Goal: Information Seeking & Learning: Understand process/instructions

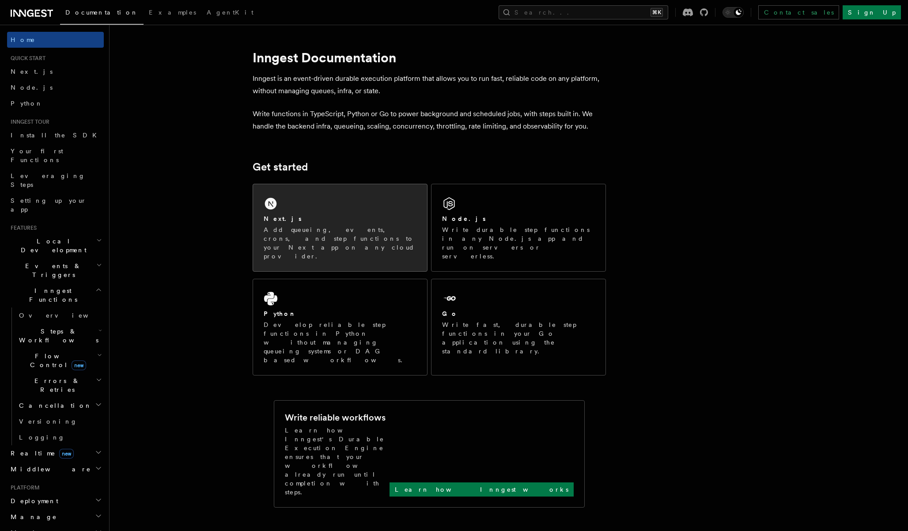
click at [273, 204] on icon at bounding box center [271, 204] width 12 height 12
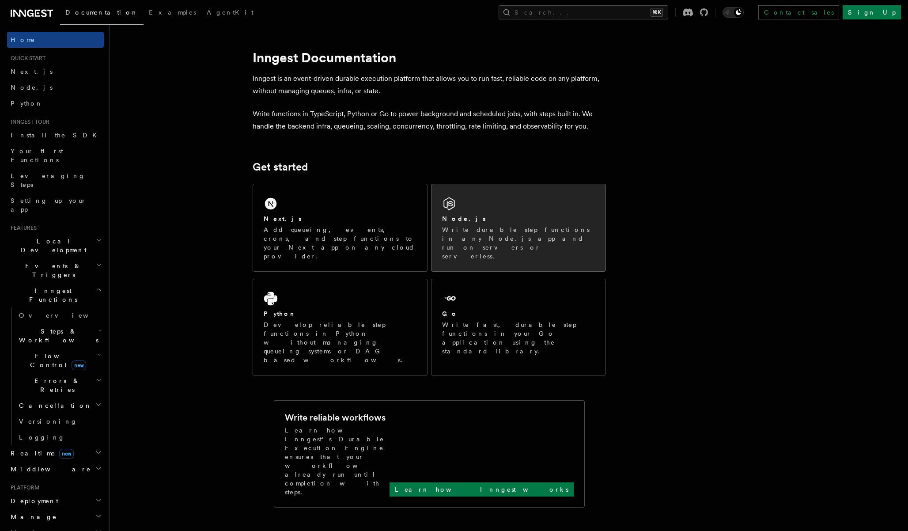
click at [554, 208] on div "Node.js Write durable step functions in any Node.js app and run on servers or s…" at bounding box center [519, 227] width 174 height 87
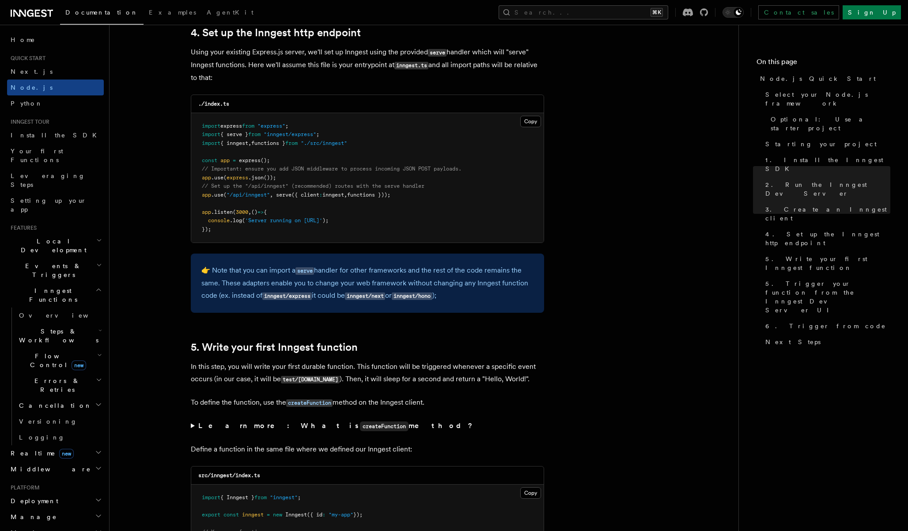
scroll to position [1379, 0]
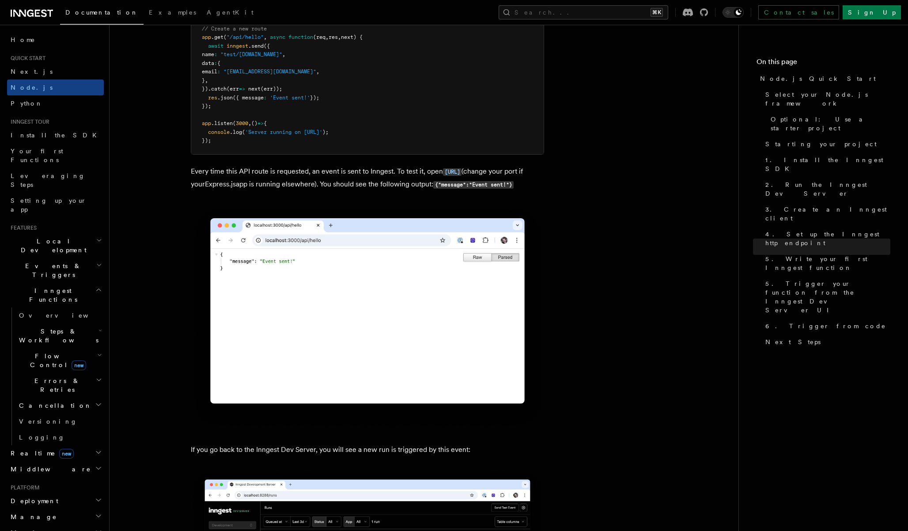
click at [378, 347] on img at bounding box center [367, 317] width 353 height 225
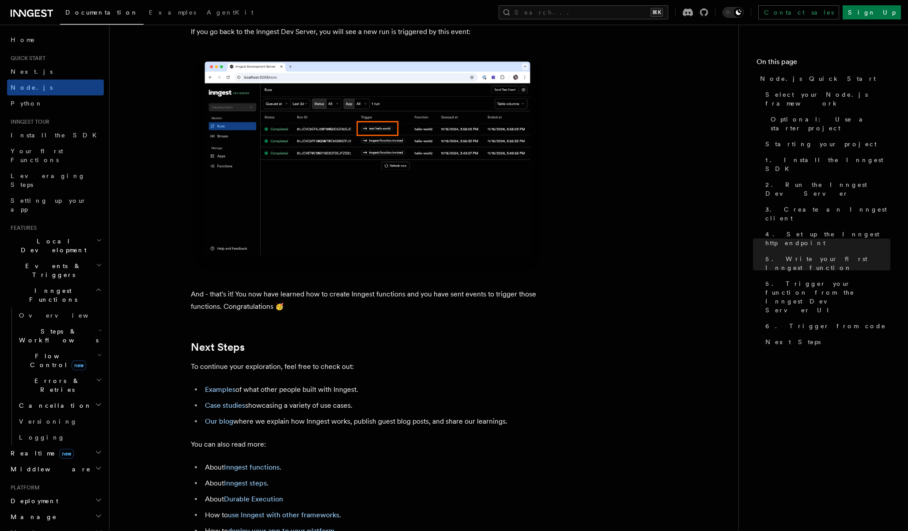
scroll to position [5211, 0]
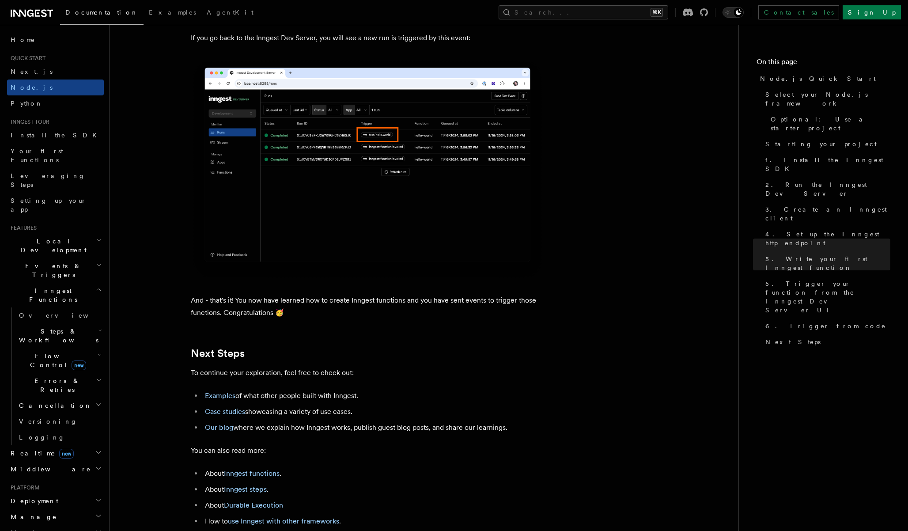
click at [379, 232] on img at bounding box center [367, 169] width 353 height 222
